Goal: Information Seeking & Learning: Learn about a topic

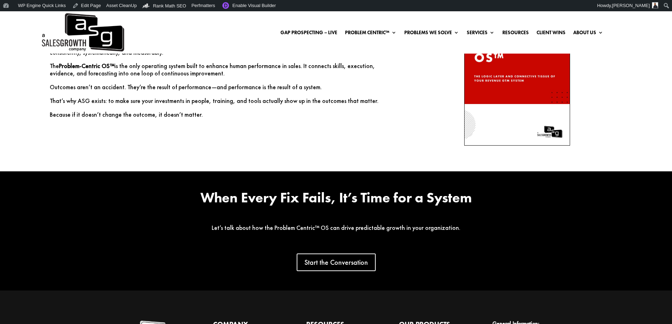
scroll to position [1398, 0]
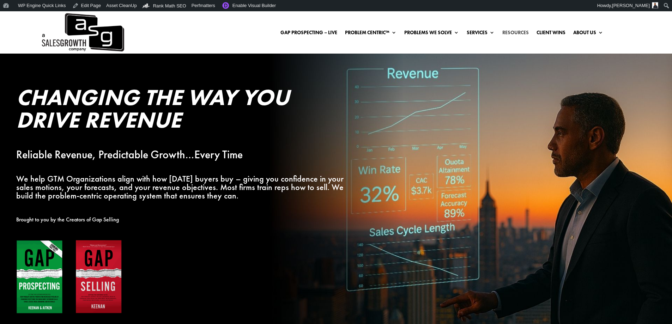
click at [522, 31] on link "Resources" at bounding box center [515, 34] width 26 height 8
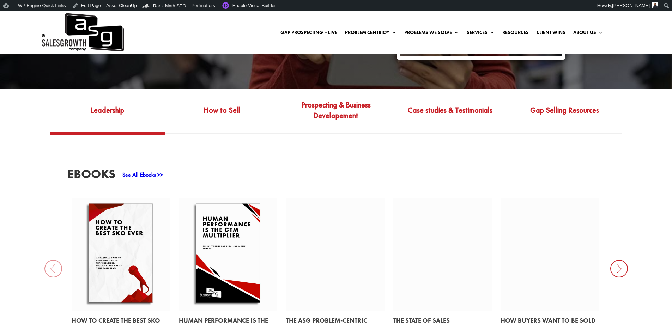
scroll to position [276, 0]
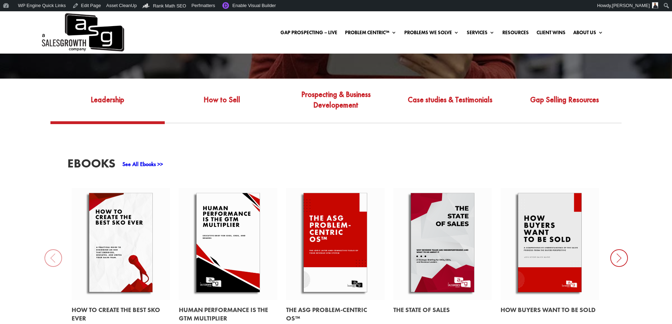
click at [331, 236] on link at bounding box center [335, 244] width 98 height 112
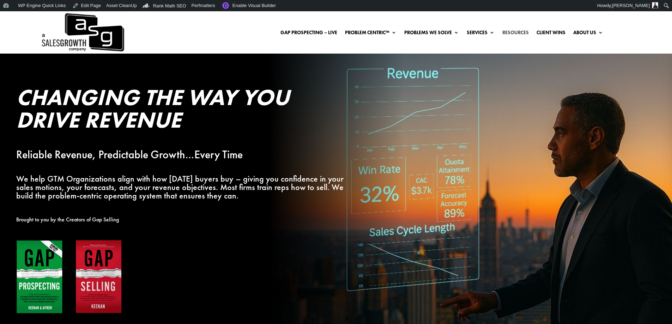
click at [519, 32] on link "Resources" at bounding box center [515, 34] width 26 height 8
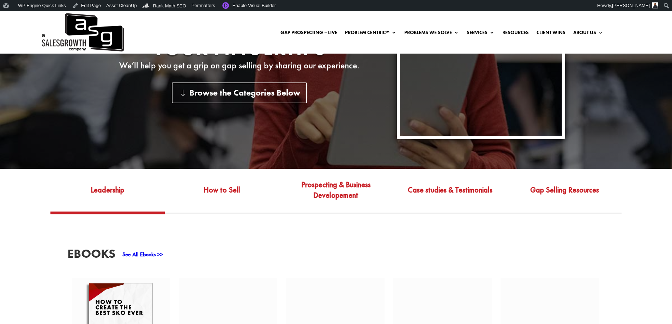
scroll to position [247, 0]
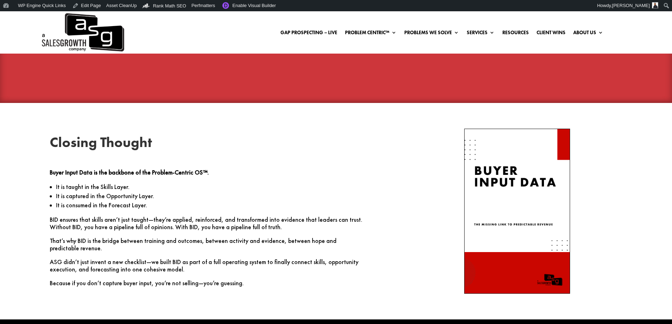
scroll to position [2251, 0]
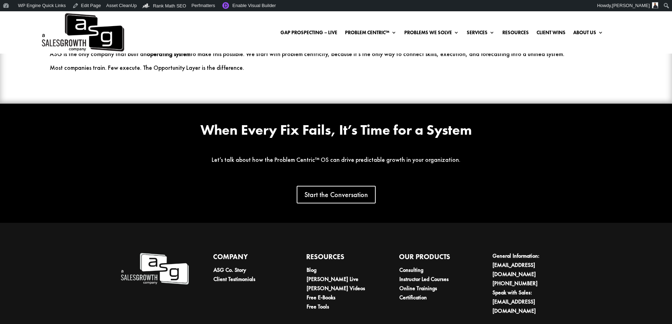
scroll to position [2059, 0]
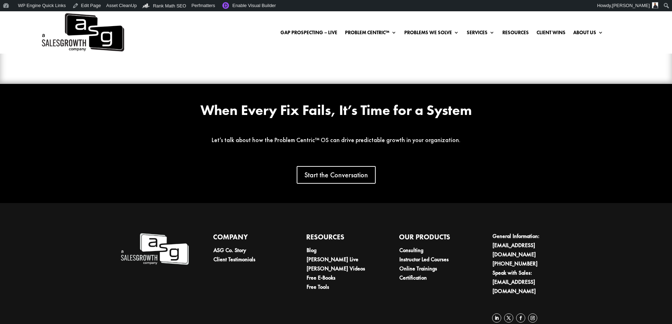
scroll to position [2231, 0]
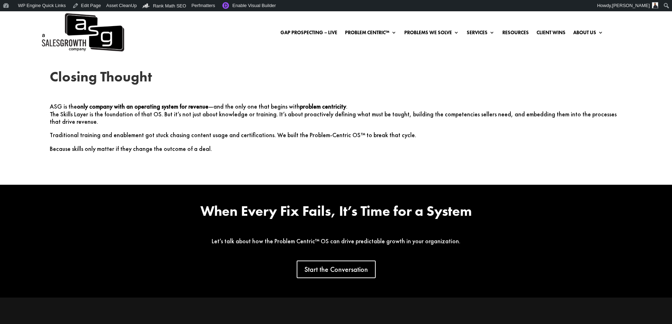
scroll to position [1764, 0]
